Goal: Information Seeking & Learning: Check status

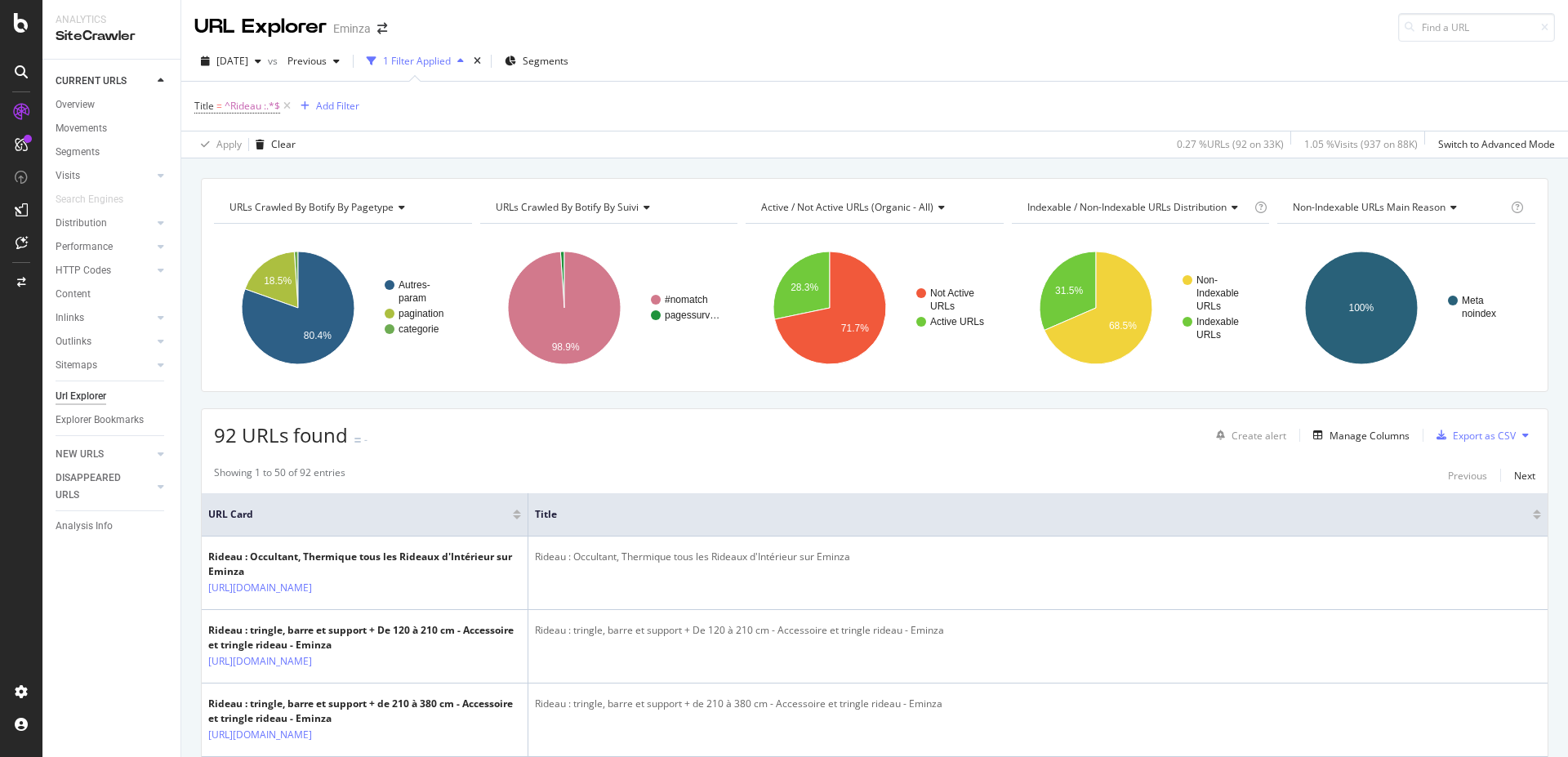
click at [451, 65] on div "1 Filter Applied" at bounding box center [417, 61] width 68 height 14
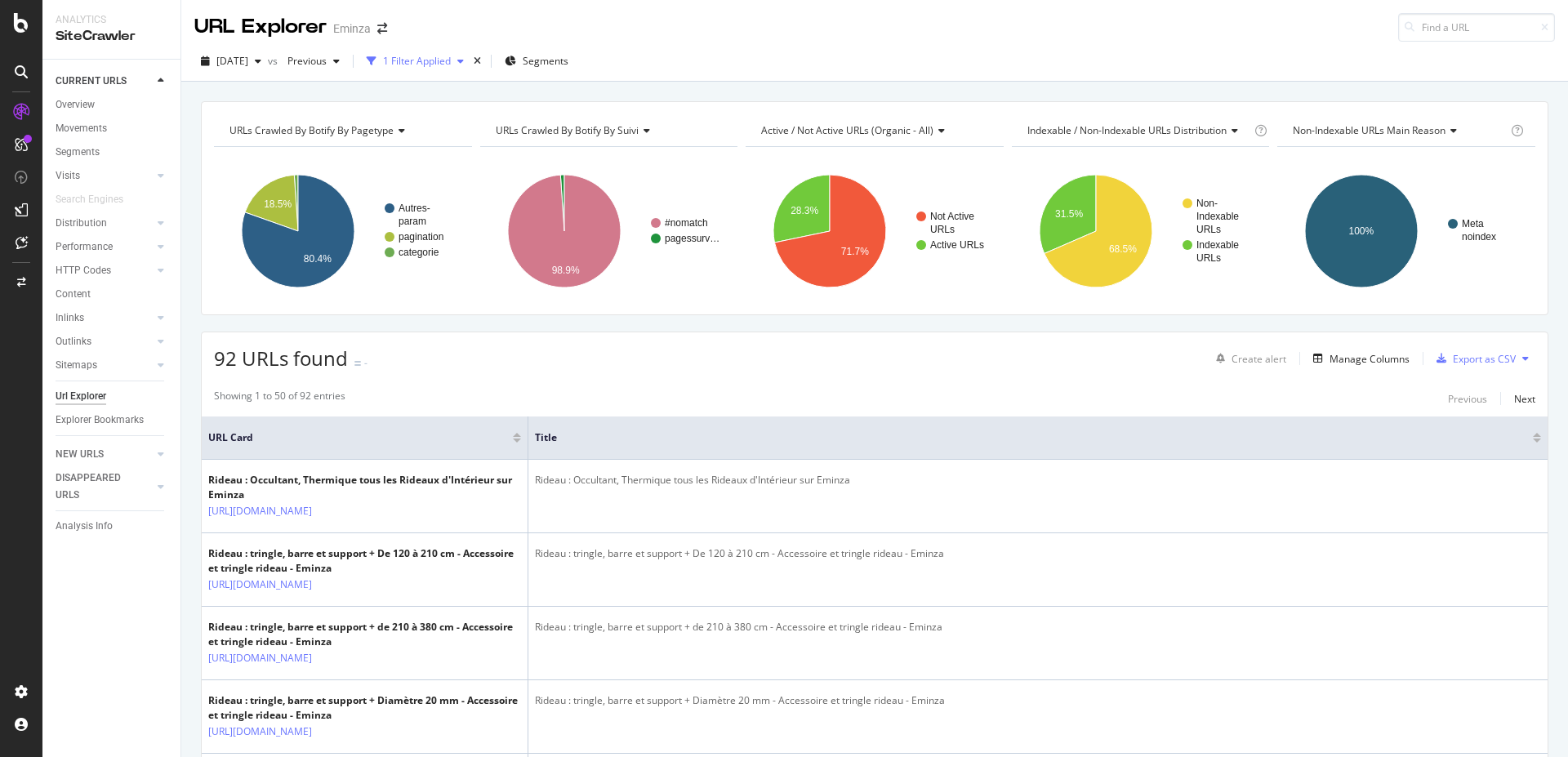
click at [451, 65] on div "1 Filter Applied" at bounding box center [417, 61] width 68 height 14
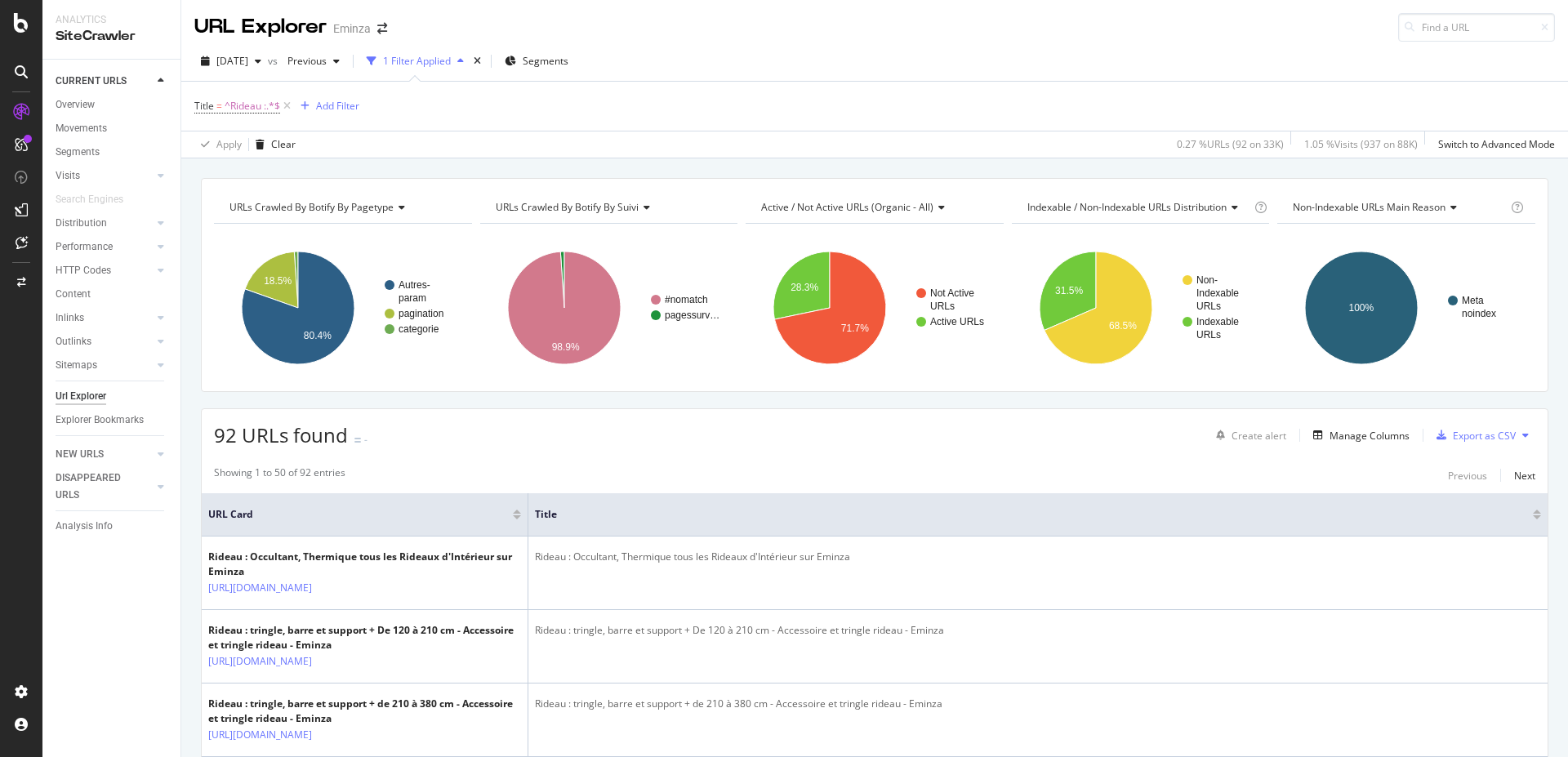
click at [383, 61] on div "button" at bounding box center [371, 62] width 23 height 23
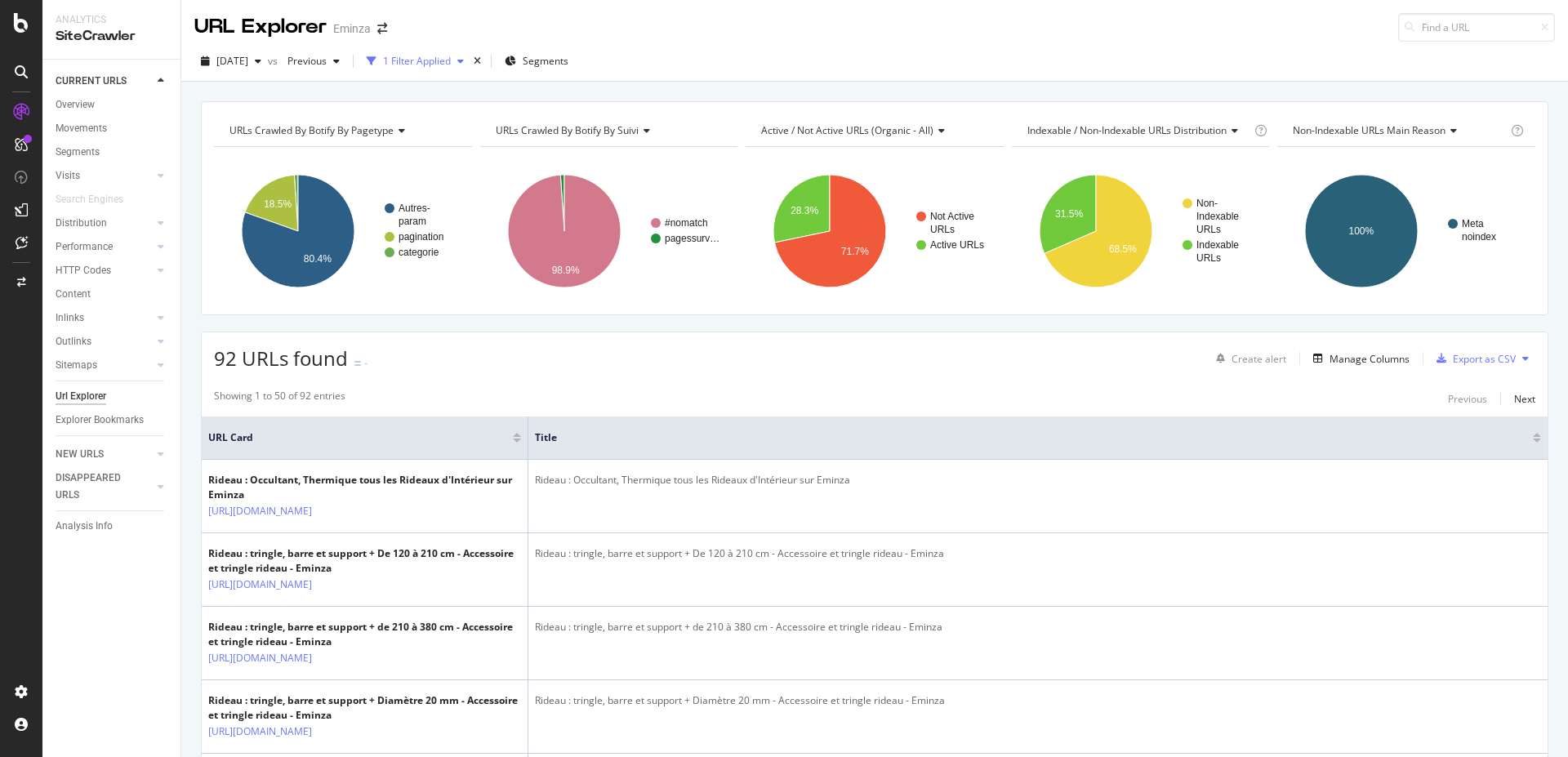
click at [429, 61] on div "1 Filter Applied" at bounding box center [417, 61] width 68 height 14
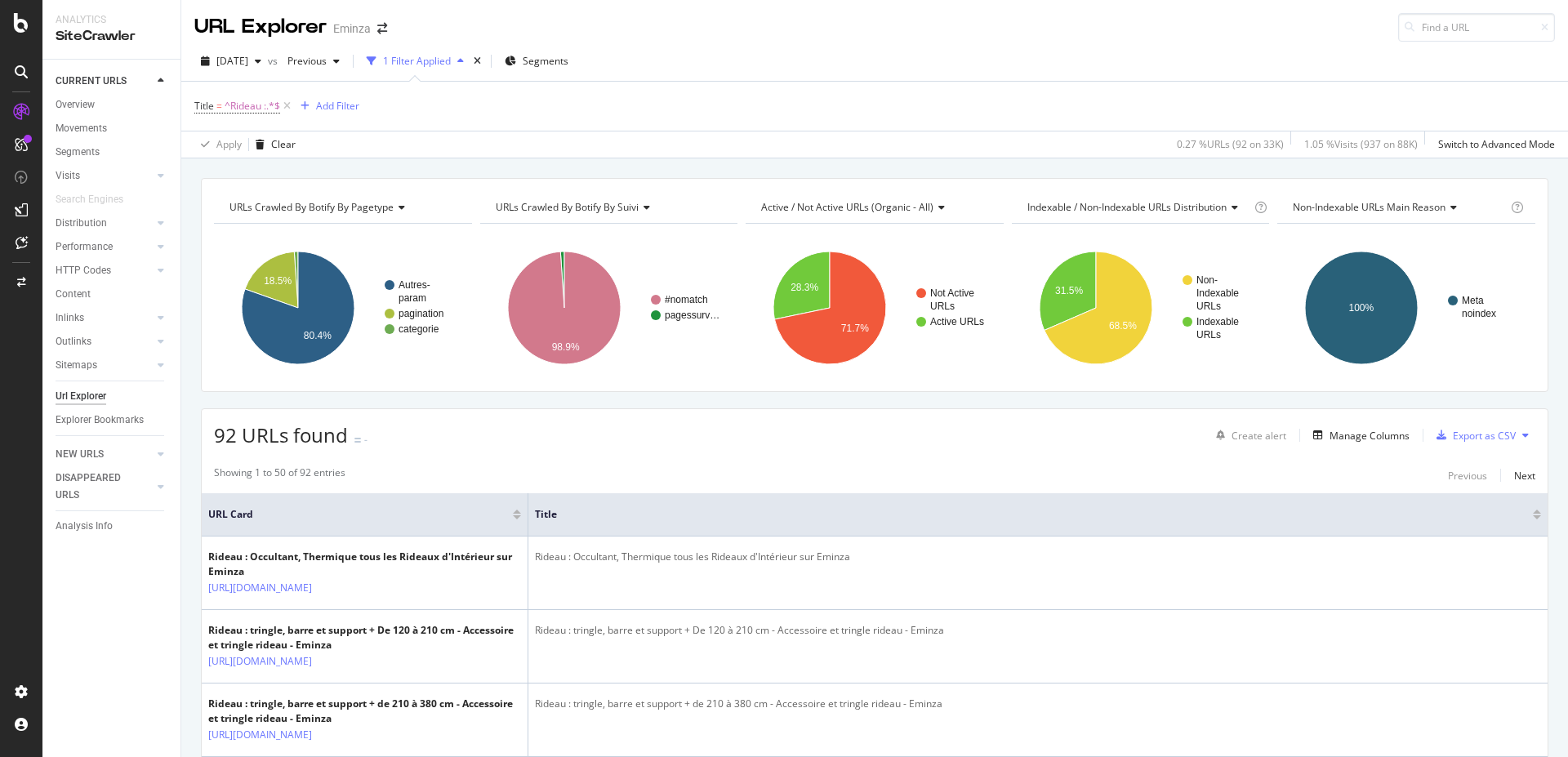
click at [1191, 200] on span "Indexable / Non-Indexable URLs distribution" at bounding box center [1127, 207] width 199 height 14
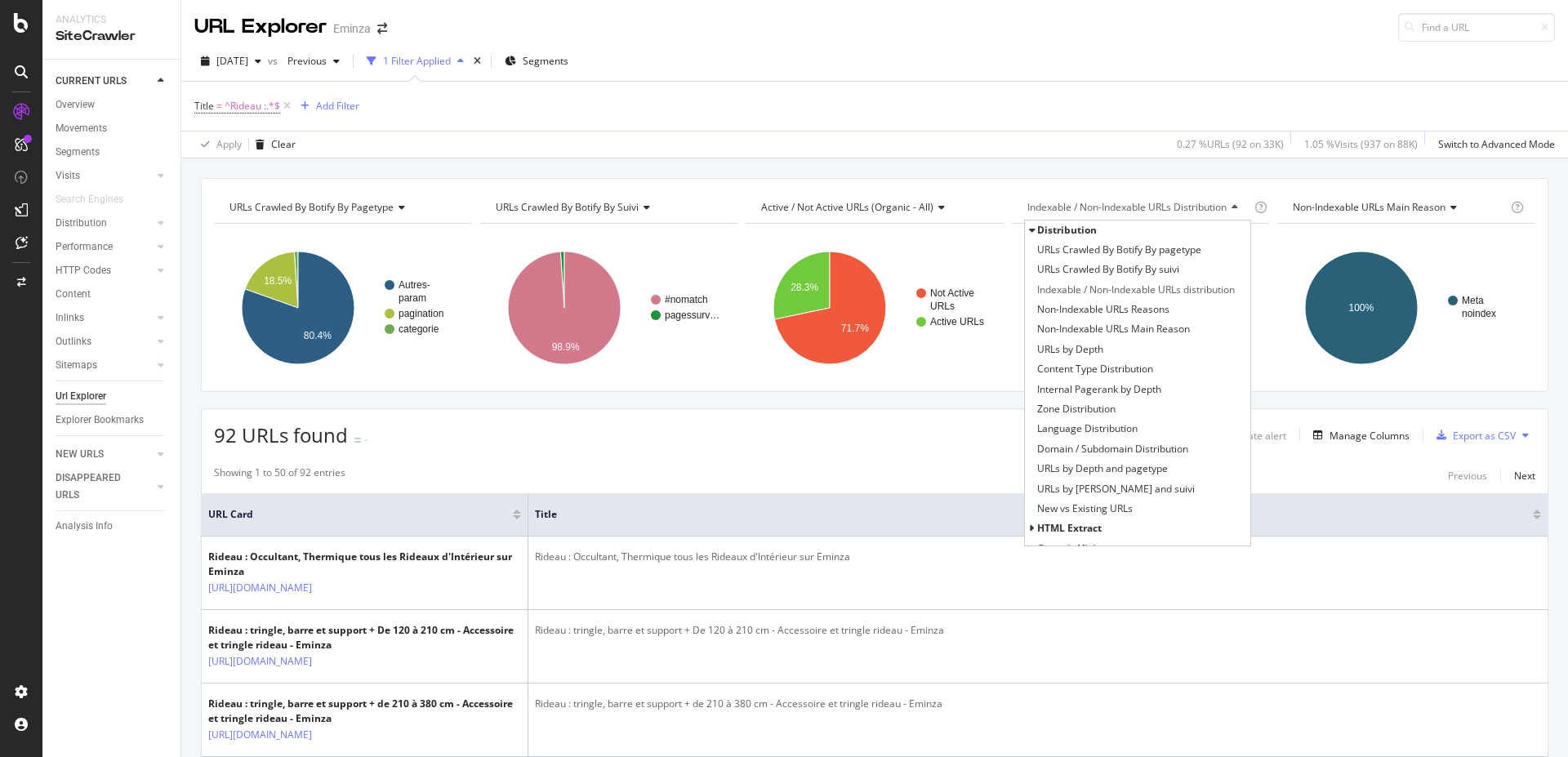
click at [1115, 169] on div "URLs Crawled By Botify By pagetype Chart (by Value) Table Expand Export as CSV …" at bounding box center [874, 178] width 1387 height 39
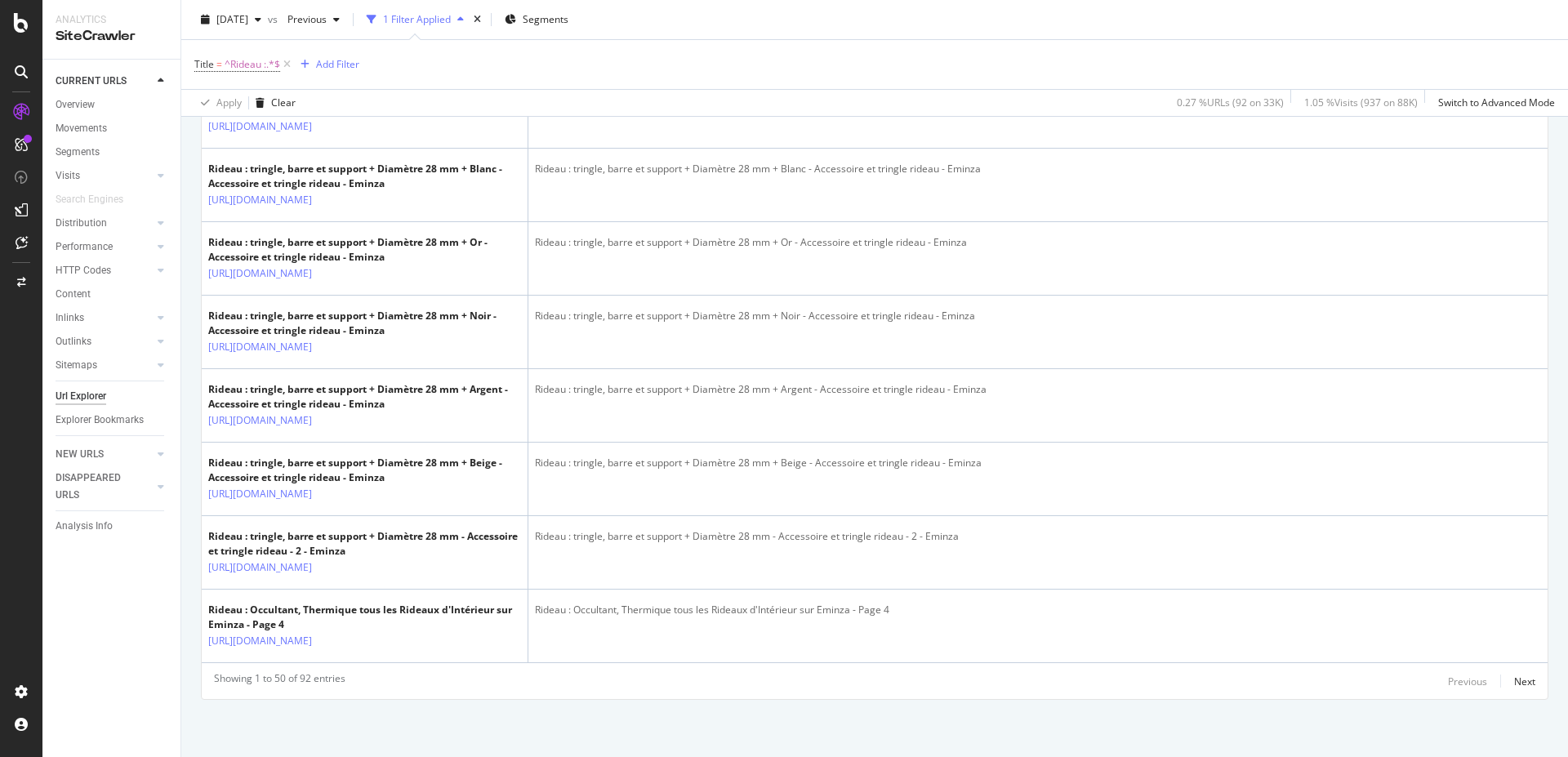
scroll to position [5027, 0]
drag, startPoint x: 1500, startPoint y: 671, endPoint x: 1515, endPoint y: 682, distance: 18.6
click at [1515, 682] on div "Next" at bounding box center [1525, 681] width 21 height 14
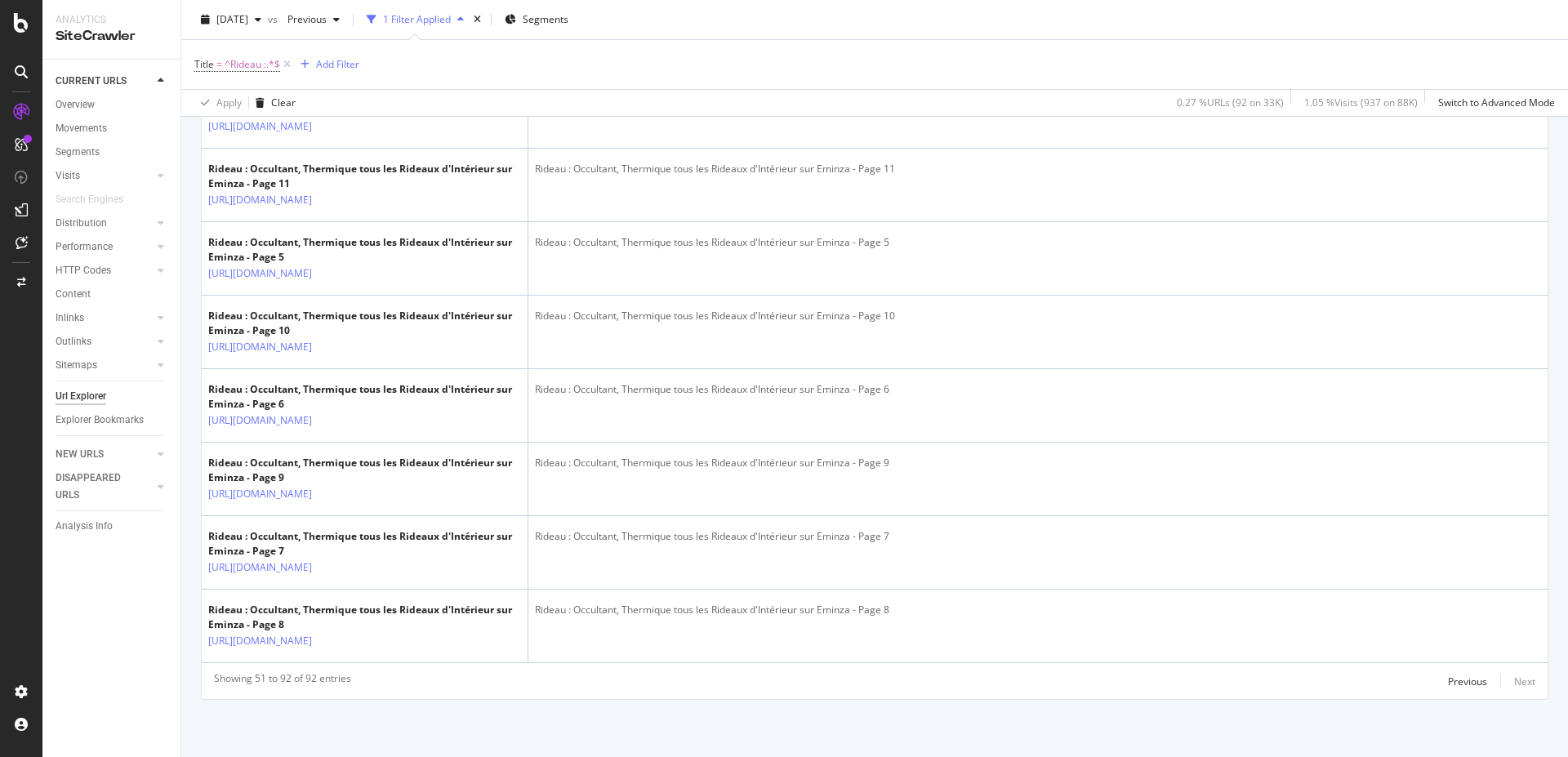
scroll to position [4184, 0]
click at [1461, 682] on div "Previous" at bounding box center [1467, 681] width 39 height 14
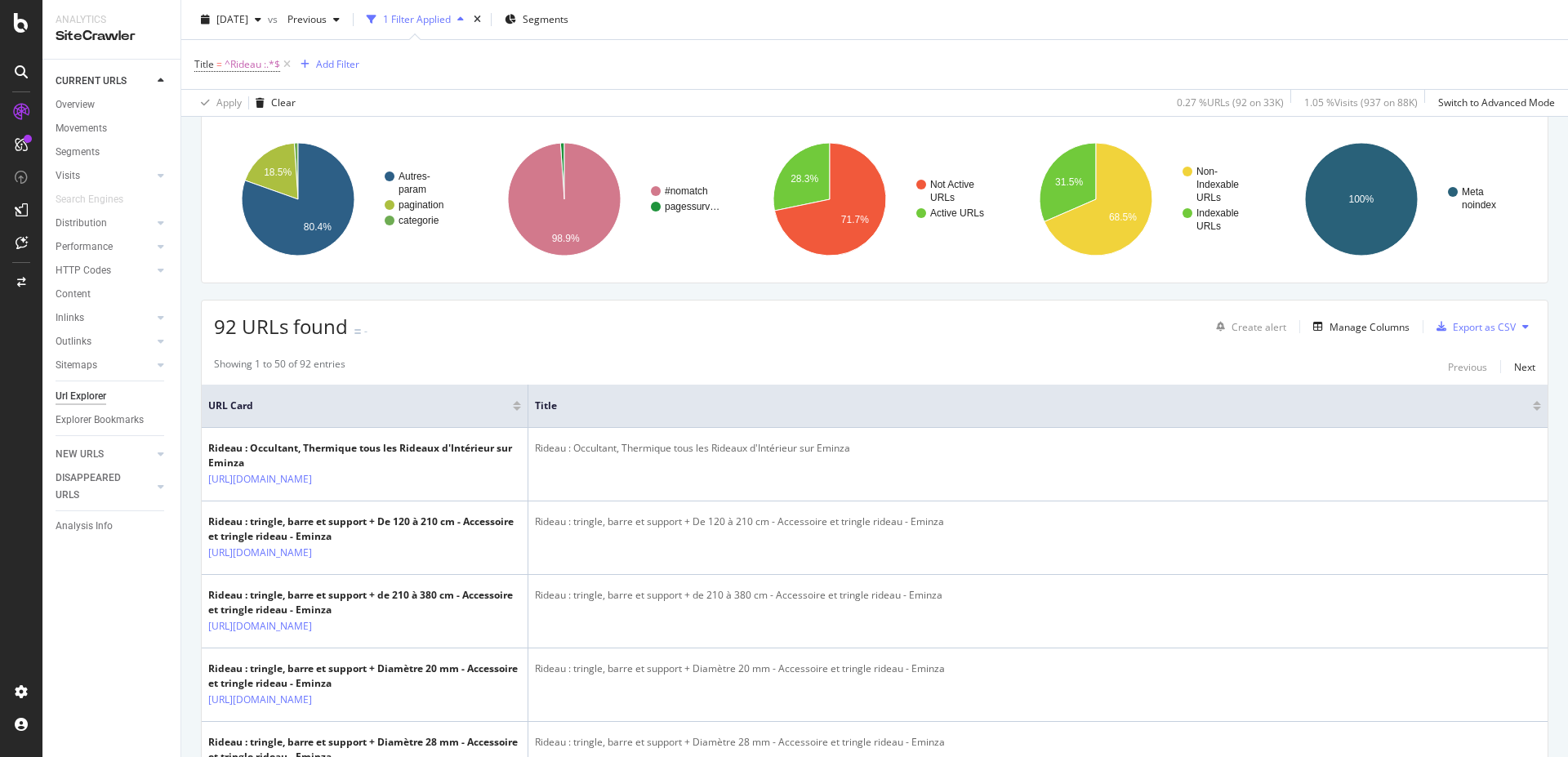
scroll to position [166, 0]
